Goal: Task Accomplishment & Management: Use online tool/utility

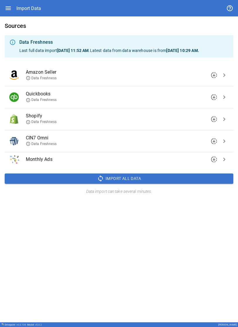
click at [30, 1] on span "chevron_right" at bounding box center [224, 97] width 7 height 7
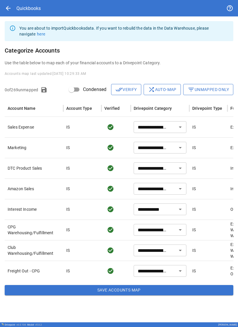
click at [7, 1] on span "arrow_back" at bounding box center [8, 8] width 7 height 7
